Goal: Task Accomplishment & Management: Manage account settings

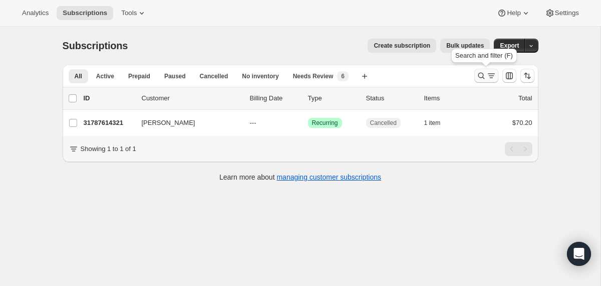
click at [481, 75] on icon "Search and filter results" at bounding box center [481, 76] width 10 height 10
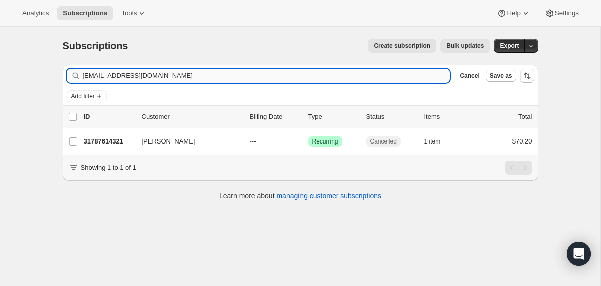
click at [352, 75] on input "[EMAIL_ADDRESS][DOMAIN_NAME]" at bounding box center [267, 76] width 368 height 14
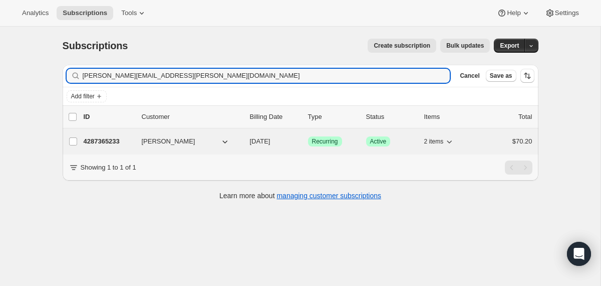
type input "[PERSON_NAME][EMAIL_ADDRESS][PERSON_NAME][DOMAIN_NAME]"
click at [248, 143] on div "4287365233 [PERSON_NAME] [DATE] Success Recurring Success Active 2 items $70.20" at bounding box center [308, 141] width 449 height 14
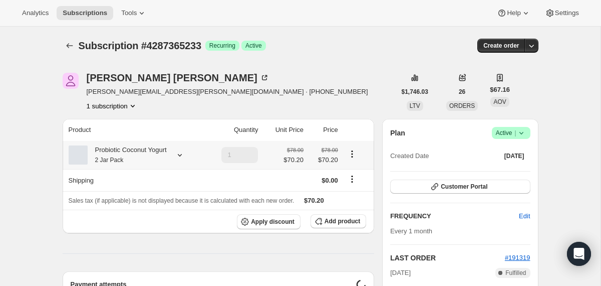
click at [114, 153] on div "Probiotic Coconut Yogurt 2 Jar Pack" at bounding box center [127, 155] width 79 height 20
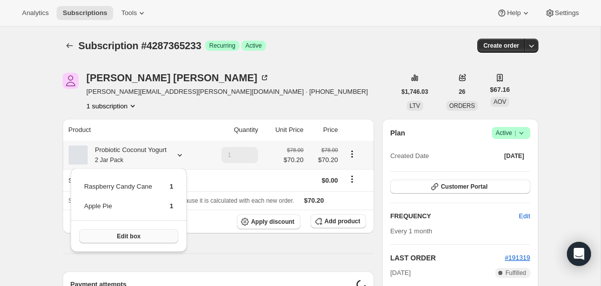
click at [121, 232] on span "Edit box" at bounding box center [129, 236] width 24 height 8
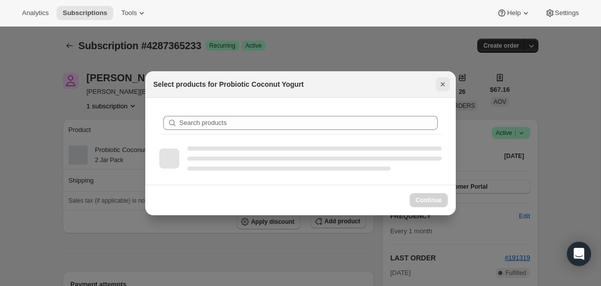
click at [442, 86] on icon "Close" at bounding box center [443, 84] width 10 height 10
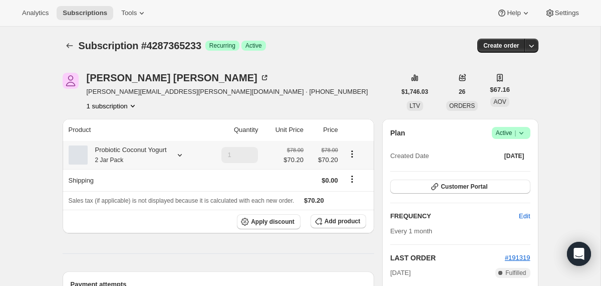
click at [163, 158] on div "Probiotic Coconut Yogurt 2 Jar Pack" at bounding box center [127, 155] width 79 height 20
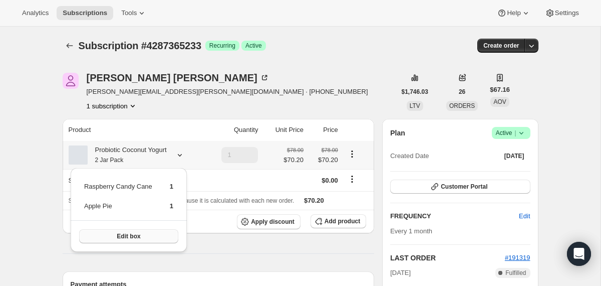
click at [146, 236] on button "Edit box" at bounding box center [128, 236] width 99 height 14
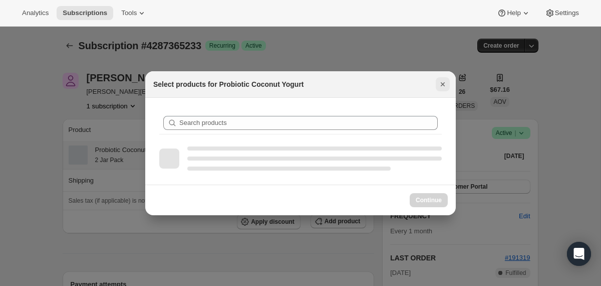
click at [440, 86] on icon "Close" at bounding box center [443, 84] width 10 height 10
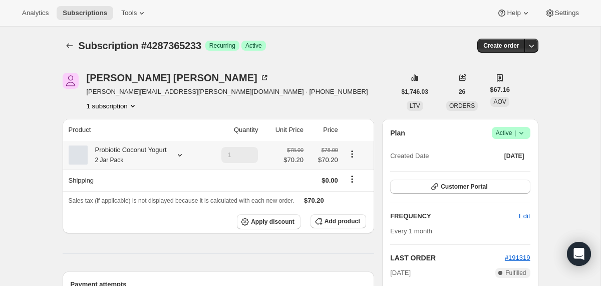
click at [153, 156] on div "Probiotic Coconut Yogurt 2 Jar Pack" at bounding box center [127, 155] width 79 height 20
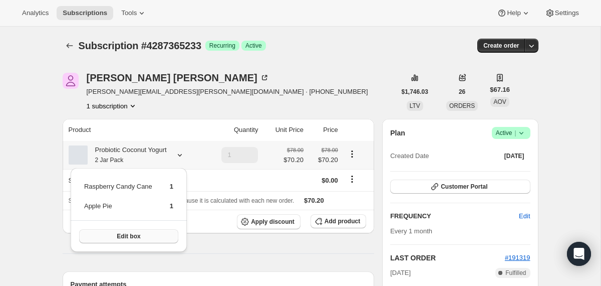
click at [140, 235] on span "Edit box" at bounding box center [129, 236] width 24 height 8
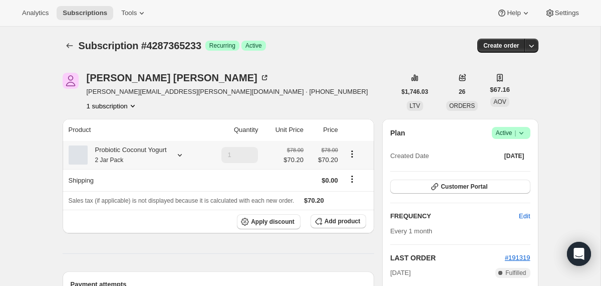
click at [154, 149] on div "Probiotic Coconut Yogurt 2 Jar Pack" at bounding box center [127, 155] width 79 height 20
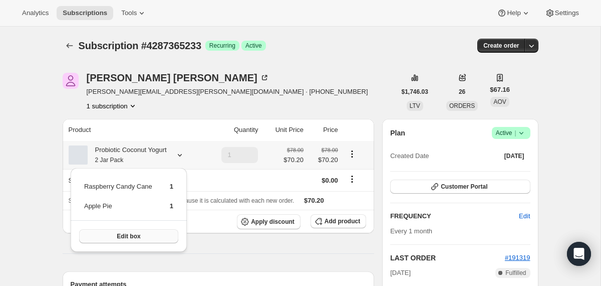
click at [147, 237] on button "Edit box" at bounding box center [128, 236] width 99 height 14
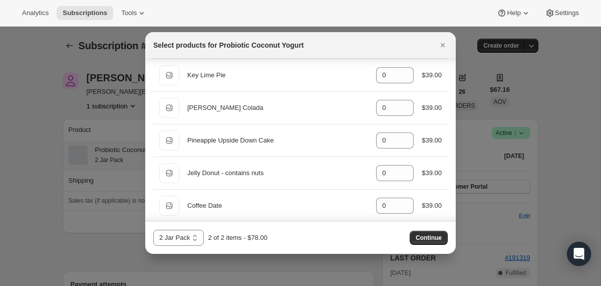
scroll to position [443, 0]
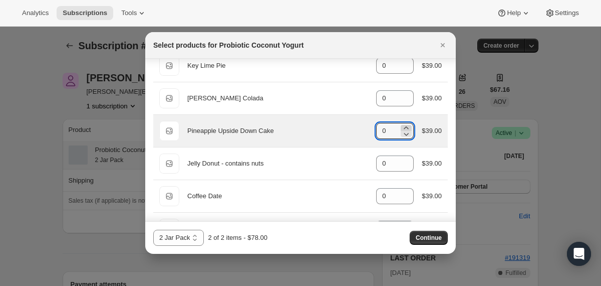
click at [401, 127] on icon ":r45m:" at bounding box center [406, 128] width 10 height 10
type input "1"
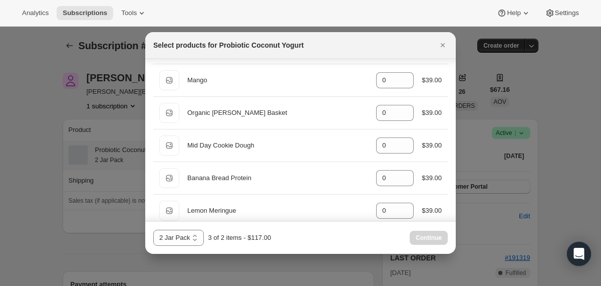
scroll to position [898, 0]
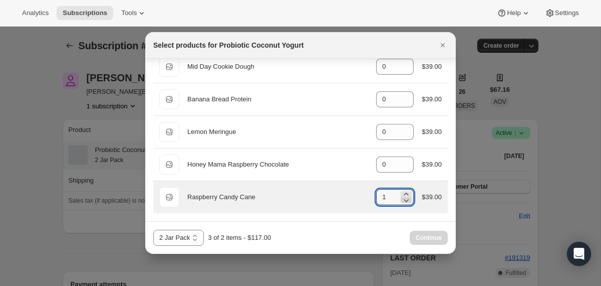
click at [404, 200] on icon ":r45m:" at bounding box center [406, 200] width 5 height 3
type input "0"
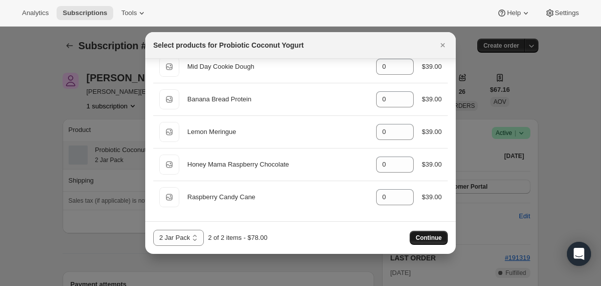
click at [420, 235] on span "Continue" at bounding box center [429, 237] width 26 height 8
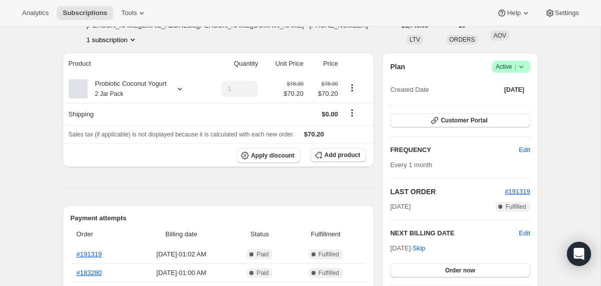
scroll to position [113, 0]
click at [178, 96] on div "Probiotic Coconut Yogurt 2 Jar Pack" at bounding box center [135, 88] width 133 height 20
click at [177, 88] on div "Probiotic Coconut Yogurt 2 Jar Pack" at bounding box center [135, 88] width 133 height 20
click at [185, 90] on icon at bounding box center [180, 88] width 10 height 10
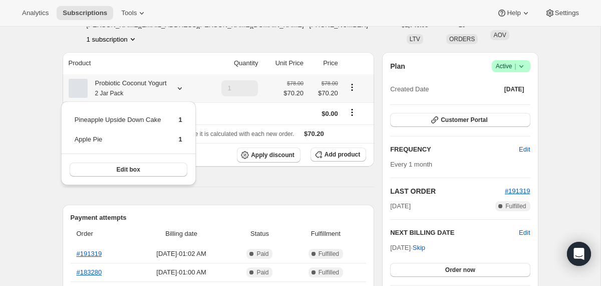
click at [185, 90] on icon at bounding box center [180, 88] width 10 height 10
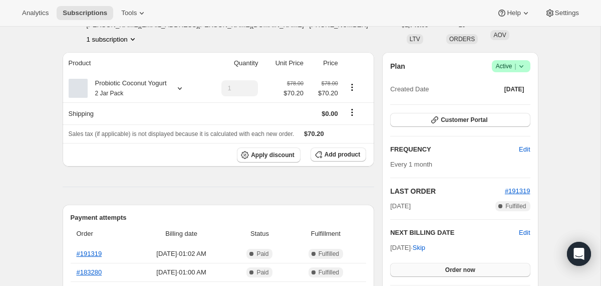
click at [436, 264] on button "Order now" at bounding box center [460, 269] width 140 height 14
click at [436, 264] on button "Click to confirm" at bounding box center [460, 269] width 140 height 14
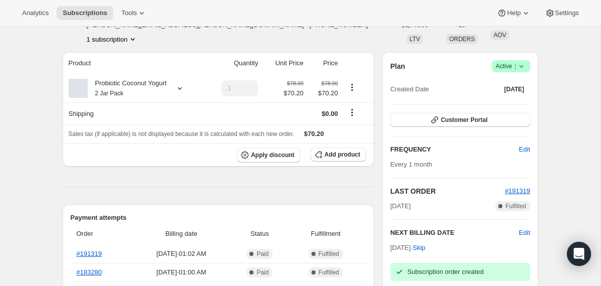
scroll to position [0, 0]
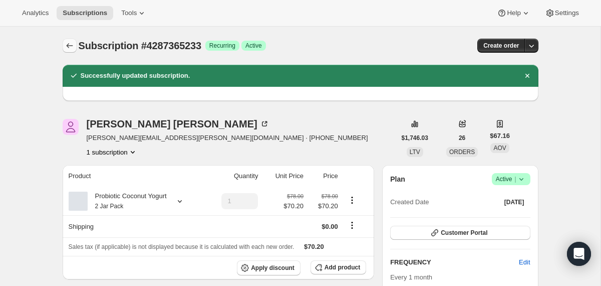
click at [73, 46] on icon "Subscriptions" at bounding box center [70, 46] width 10 height 10
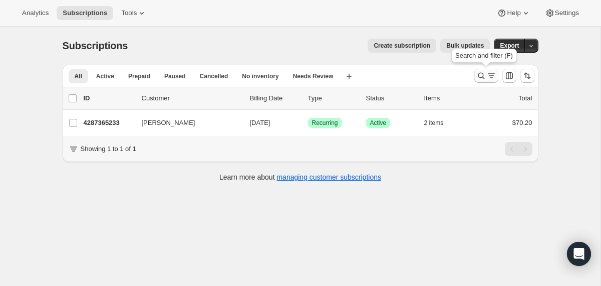
click at [481, 73] on icon "Search and filter results" at bounding box center [481, 76] width 7 height 7
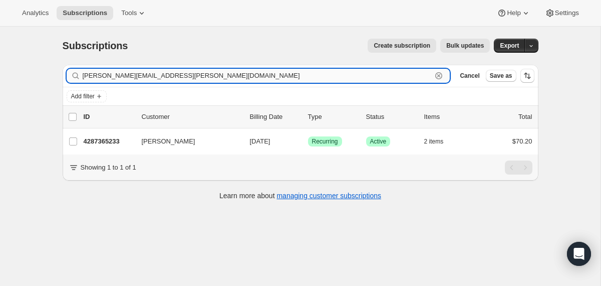
click at [407, 71] on input "angela.rutkowski@gmail.com" at bounding box center [258, 76] width 350 height 14
paste input "misty8parker@yahoo"
type input "[EMAIL_ADDRESS][DOMAIN_NAME]"
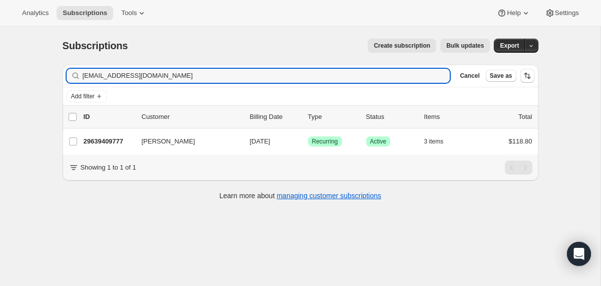
click at [244, 143] on div "29639409777 Misty Parker 10/20/2025 Success Recurring Success Active 3 items $1…" at bounding box center [308, 141] width 449 height 14
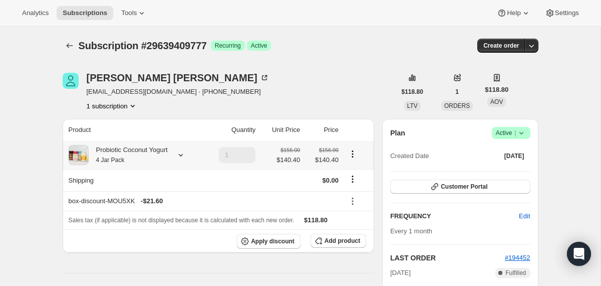
click at [186, 154] on icon at bounding box center [181, 155] width 10 height 10
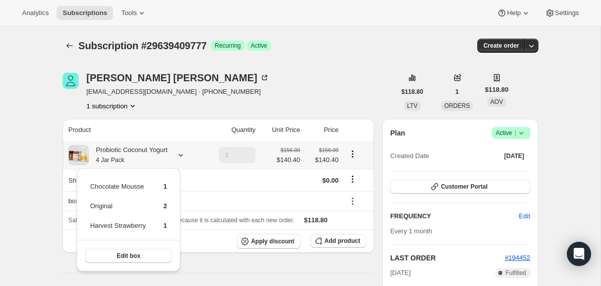
click at [186, 154] on icon at bounding box center [181, 155] width 10 height 10
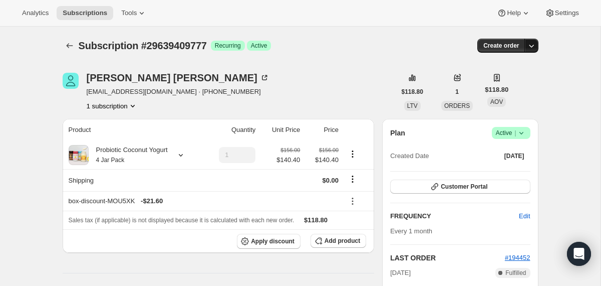
click at [533, 42] on icon "button" at bounding box center [531, 46] width 10 height 10
click at [451, 85] on span "Create custom one-time order" at bounding box center [489, 84] width 87 height 8
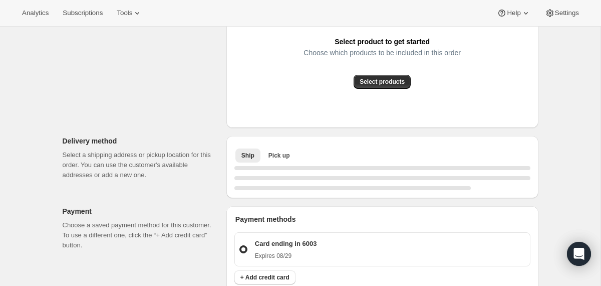
scroll to position [209, 0]
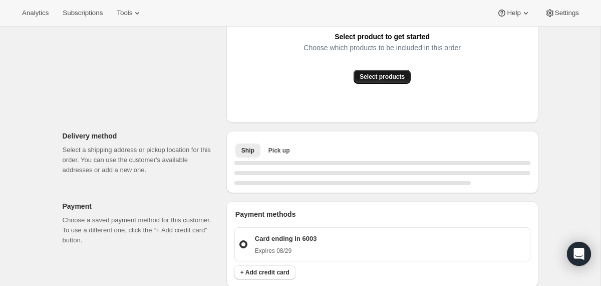
click at [371, 79] on span "Select products" at bounding box center [382, 77] width 45 height 8
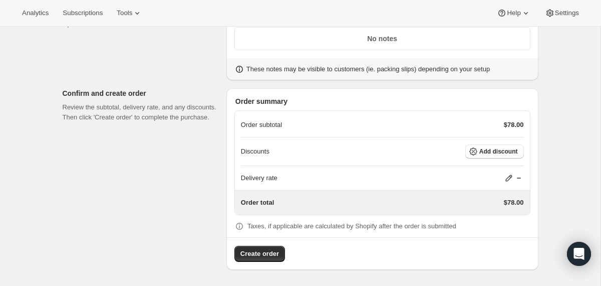
scroll to position [494, 0]
click at [482, 148] on span "Add discount" at bounding box center [498, 151] width 39 height 8
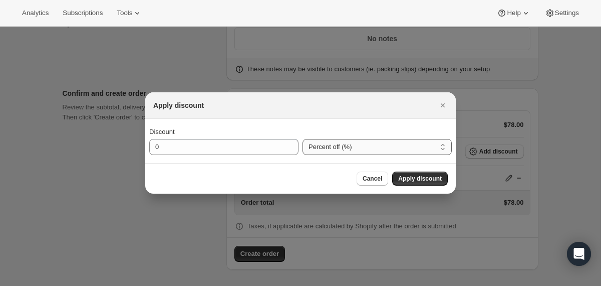
click at [335, 149] on select "Percent off (%) Amount off ($)" at bounding box center [377, 147] width 149 height 16
select select "fixedAmount"
click at [303, 139] on select "Percent off (%) Amount off ($)" at bounding box center [377, 147] width 149 height 16
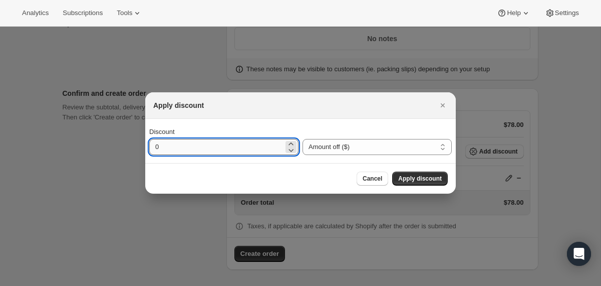
click at [203, 146] on input "0" at bounding box center [216, 147] width 134 height 16
type input "48.3"
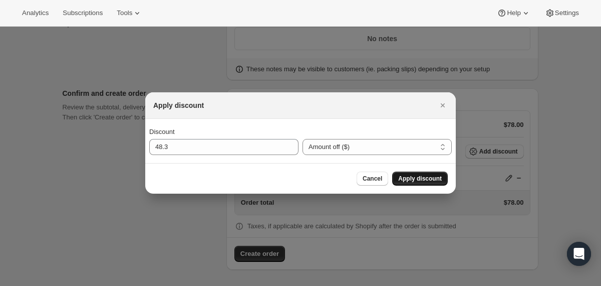
click at [412, 180] on span "Apply discount" at bounding box center [420, 178] width 44 height 8
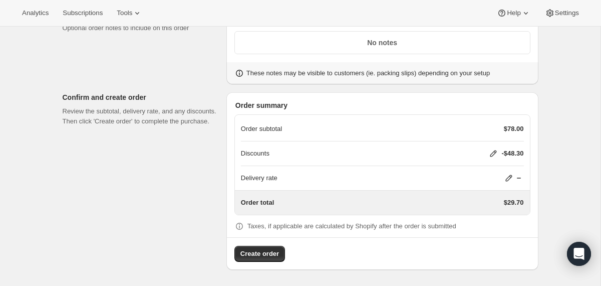
click at [232, 257] on div "Create order" at bounding box center [382, 249] width 311 height 25
click at [243, 254] on span "Create order" at bounding box center [259, 253] width 39 height 10
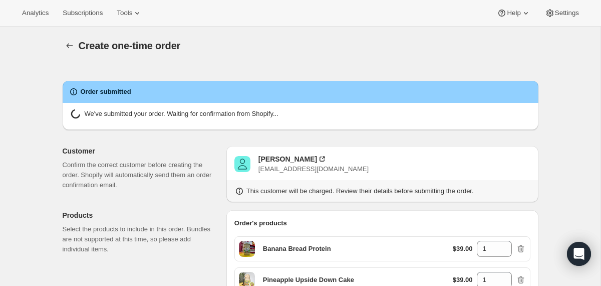
radio input "true"
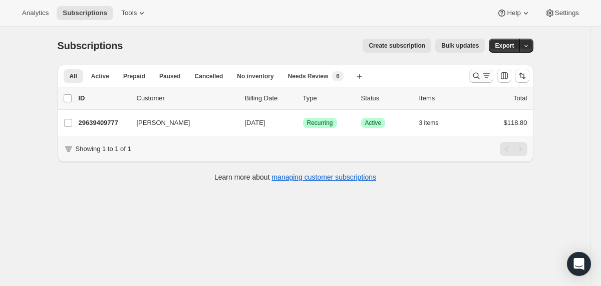
click at [475, 75] on icon "Search and filter results" at bounding box center [476, 76] width 10 height 10
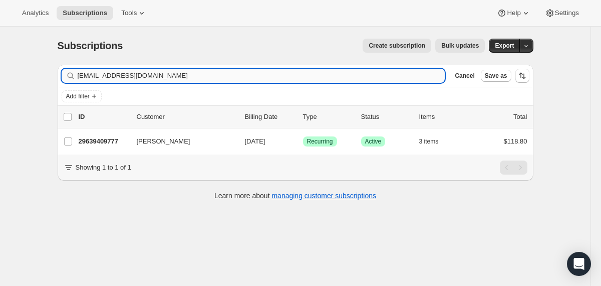
click at [373, 76] on input "[EMAIL_ADDRESS][DOMAIN_NAME]" at bounding box center [262, 76] width 368 height 14
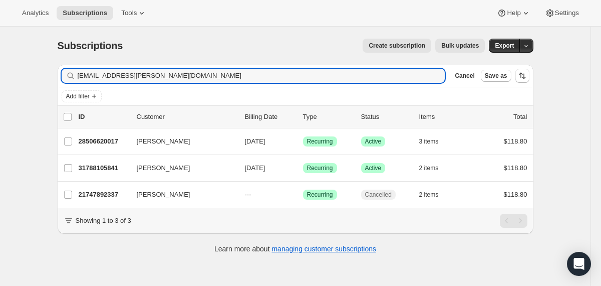
type input "[EMAIL_ADDRESS][PERSON_NAME][DOMAIN_NAME]"
click at [242, 142] on div "28506620017 [PERSON_NAME] [DATE] Success Recurring Success Active 3 items $118.…" at bounding box center [303, 141] width 449 height 14
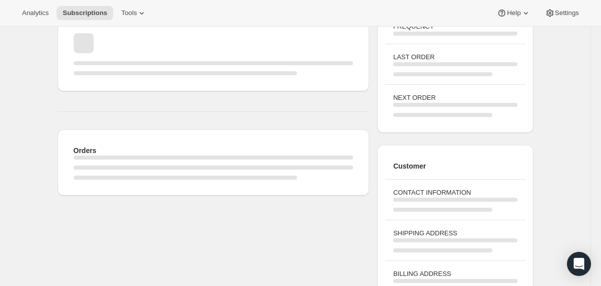
scroll to position [114, 0]
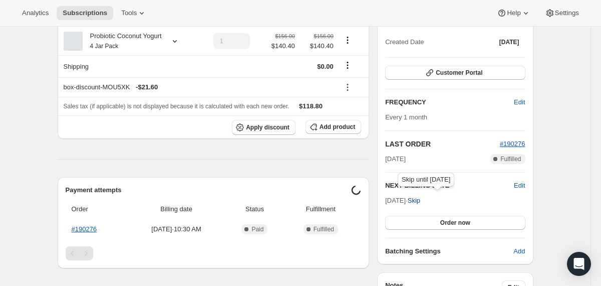
click at [420, 198] on span "Skip" at bounding box center [414, 200] width 13 height 10
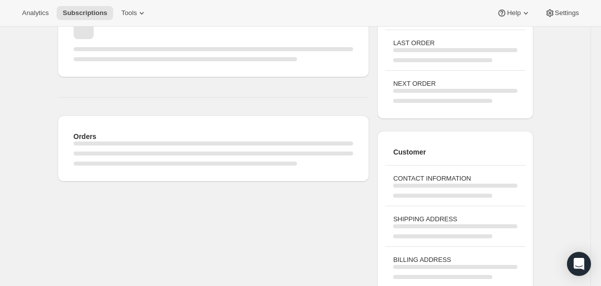
click at [436, 201] on div "CONTACT INFORMATION" at bounding box center [455, 185] width 140 height 41
